Goal: Task Accomplishment & Management: Manage account settings

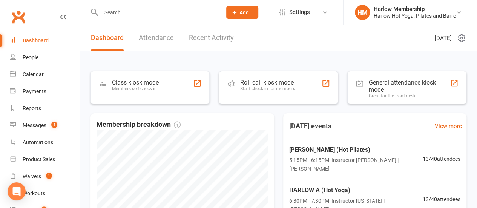
click at [129, 14] on input "text" at bounding box center [158, 12] width 118 height 11
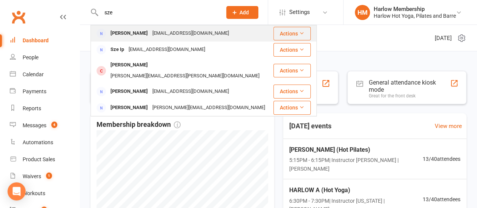
type input "sze"
click at [125, 33] on div "[PERSON_NAME]" at bounding box center [129, 33] width 42 height 11
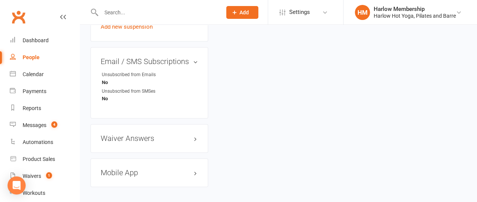
scroll to position [477, 0]
click at [122, 7] on input "text" at bounding box center [158, 12] width 118 height 11
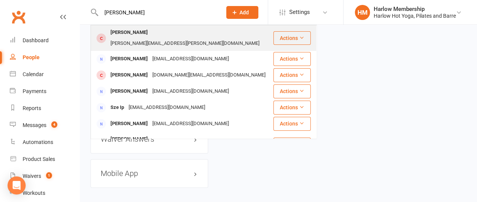
type input "[PERSON_NAME]"
click at [131, 38] on div "[PERSON_NAME][EMAIL_ADDRESS][PERSON_NAME][DOMAIN_NAME]" at bounding box center [184, 43] width 153 height 11
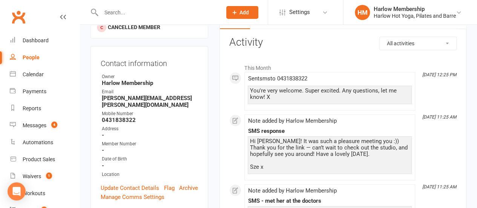
scroll to position [84, 0]
click at [109, 184] on link "Update Contact Details" at bounding box center [130, 188] width 58 height 9
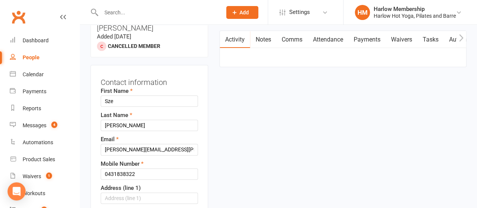
scroll to position [67, 0]
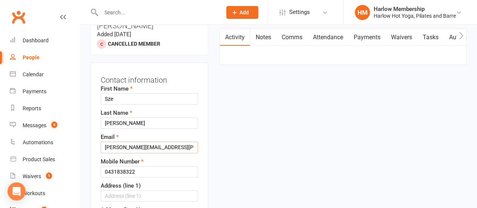
drag, startPoint x: 159, startPoint y: 127, endPoint x: 88, endPoint y: 132, distance: 71.4
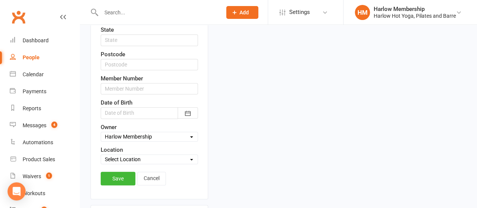
scroll to position [281, 0]
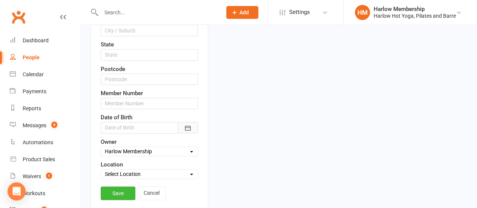
type input "[EMAIL_ADDRESS][DOMAIN_NAME]"
click at [189, 124] on icon "button" at bounding box center [188, 128] width 8 height 8
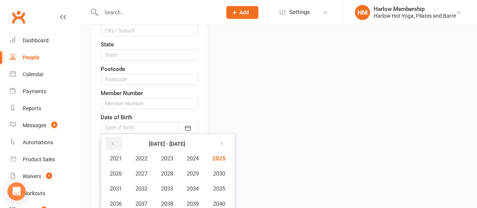
click at [108, 137] on button "button" at bounding box center [113, 144] width 16 height 14
click at [170, 196] on button "1998" at bounding box center [167, 203] width 25 height 14
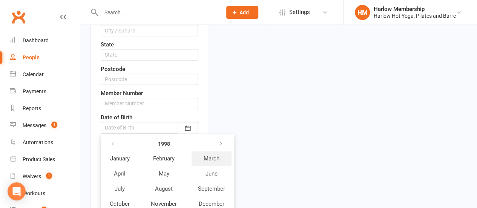
click at [206, 155] on span "March" at bounding box center [212, 158] width 16 height 7
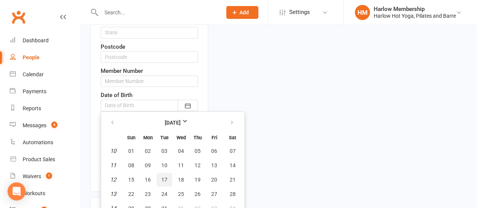
scroll to position [304, 0]
click at [165, 205] on span "31" at bounding box center [164, 208] width 6 height 6
type input "[DATE]"
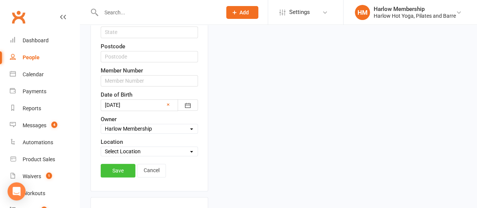
click at [119, 164] on link "Save" at bounding box center [118, 171] width 35 height 14
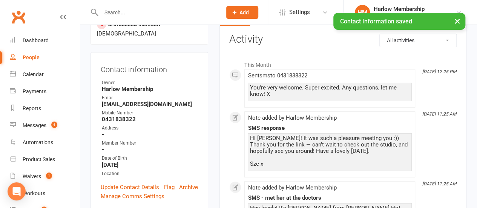
scroll to position [0, 0]
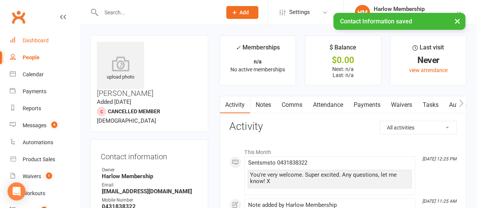
click at [27, 40] on div "Dashboard" at bounding box center [36, 40] width 26 height 6
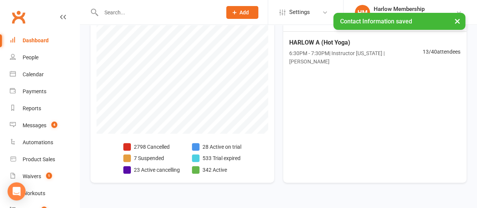
scroll to position [161, 0]
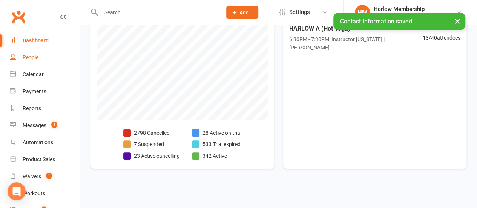
click at [34, 62] on link "People" at bounding box center [45, 57] width 70 height 17
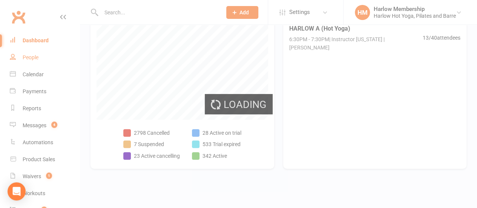
select select "100"
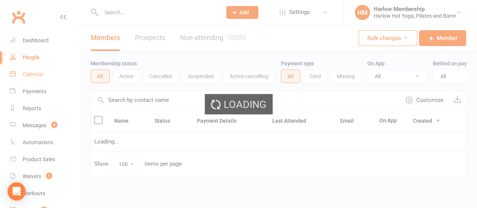
click at [35, 77] on div "Calendar" at bounding box center [33, 74] width 21 height 6
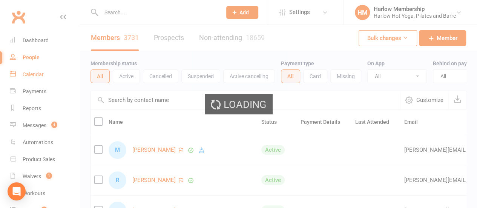
click at [32, 74] on div "Calendar" at bounding box center [33, 74] width 21 height 6
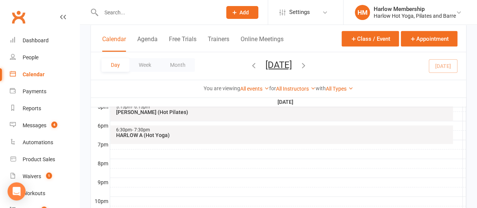
scroll to position [373, 0]
click at [143, 134] on div "HARLOW A (Hot Yoga)" at bounding box center [284, 134] width 336 height 5
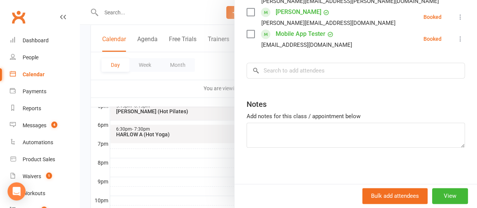
scroll to position [413, 0]
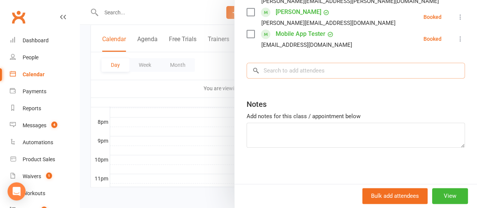
click at [275, 72] on input "search" at bounding box center [356, 71] width 218 height 16
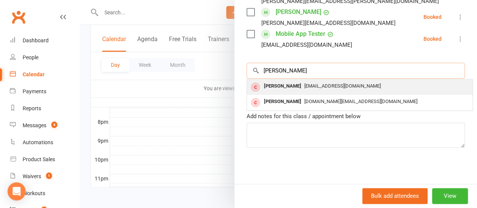
type input "[PERSON_NAME]"
click at [275, 85] on div "[PERSON_NAME]" at bounding box center [282, 86] width 43 height 11
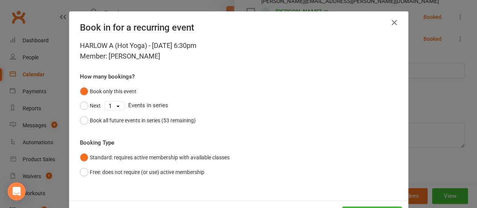
click at [275, 85] on div "Book only this event Next 1 2 3 4 5 6 7 8 9 10 11 12 13 14 15 16 17 18 19 20 21…" at bounding box center [238, 105] width 317 height 43
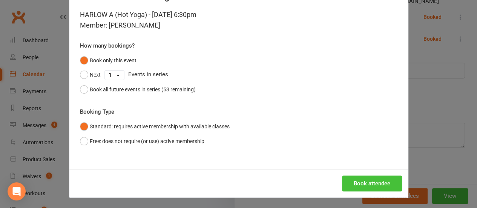
click at [357, 179] on button "Book attendee" at bounding box center [372, 183] width 60 height 16
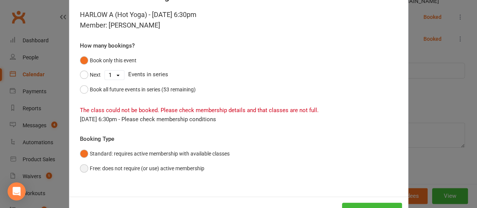
click at [83, 169] on button "Free: does not require (or use) active membership" at bounding box center [142, 168] width 124 height 14
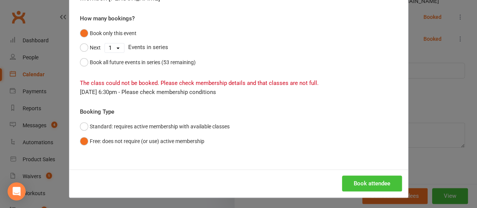
click at [365, 184] on button "Book attendee" at bounding box center [372, 183] width 60 height 16
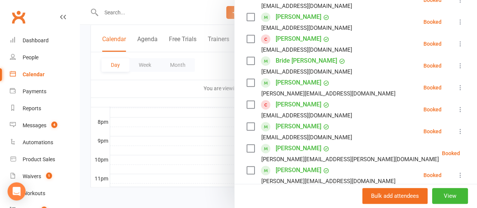
scroll to position [239, 0]
click at [85, 80] on div at bounding box center [278, 104] width 397 height 208
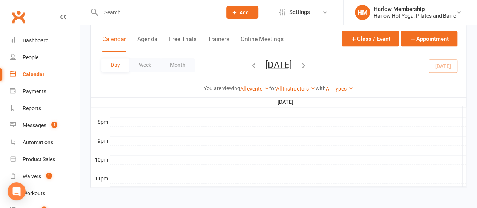
click at [118, 15] on input "text" at bounding box center [158, 12] width 118 height 11
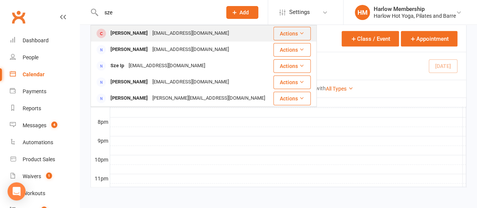
type input "sze"
click at [123, 30] on div "[PERSON_NAME]" at bounding box center [129, 33] width 42 height 11
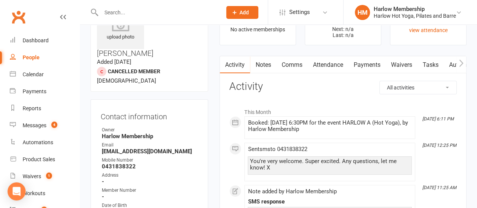
scroll to position [25, 0]
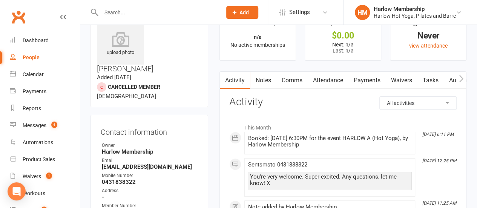
click at [269, 80] on link "Notes" at bounding box center [263, 80] width 26 height 17
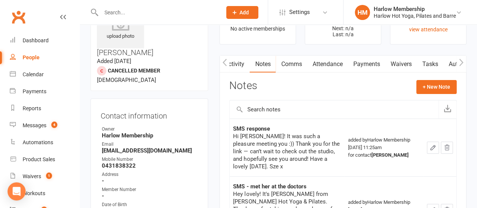
scroll to position [42, 0]
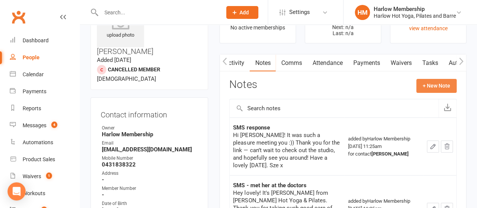
click at [425, 85] on button "+ New Note" at bounding box center [436, 86] width 40 height 14
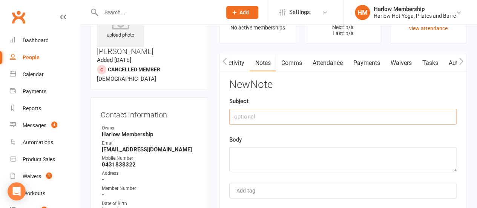
click at [295, 112] on input "text" at bounding box center [342, 117] width 227 height 16
type input "Tour and overview"
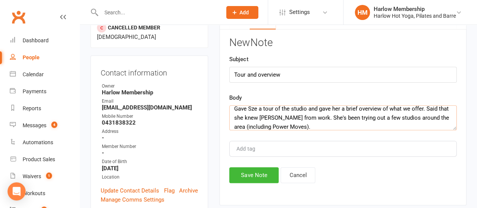
scroll to position [9, 0]
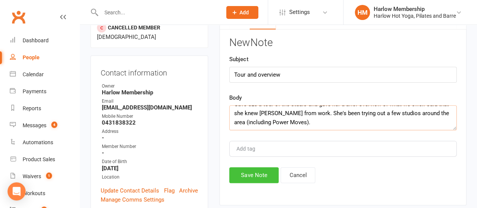
type textarea "Gave Sze a tour of the studio and gave her a brief overview of what we offer. S…"
click at [254, 173] on button "Save Note" at bounding box center [253, 175] width 49 height 16
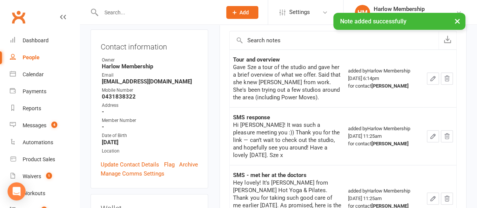
scroll to position [0, 0]
